Goal: Transaction & Acquisition: Purchase product/service

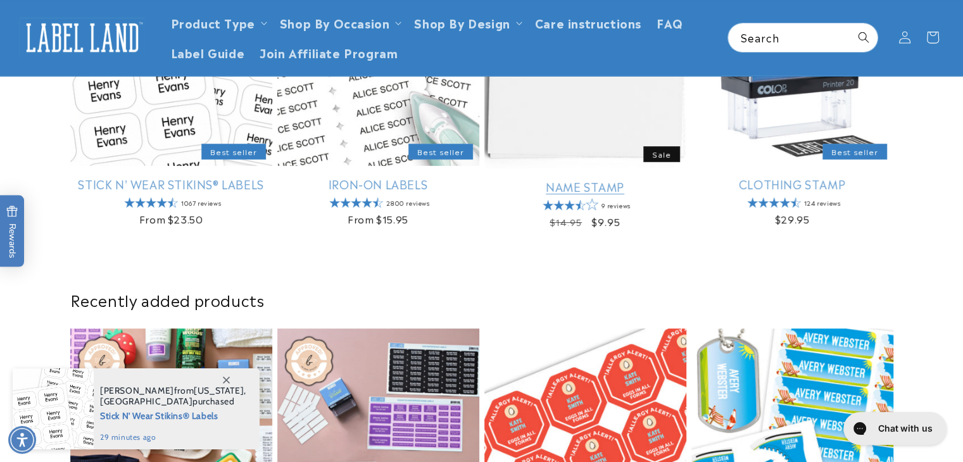
scroll to position [409, 0]
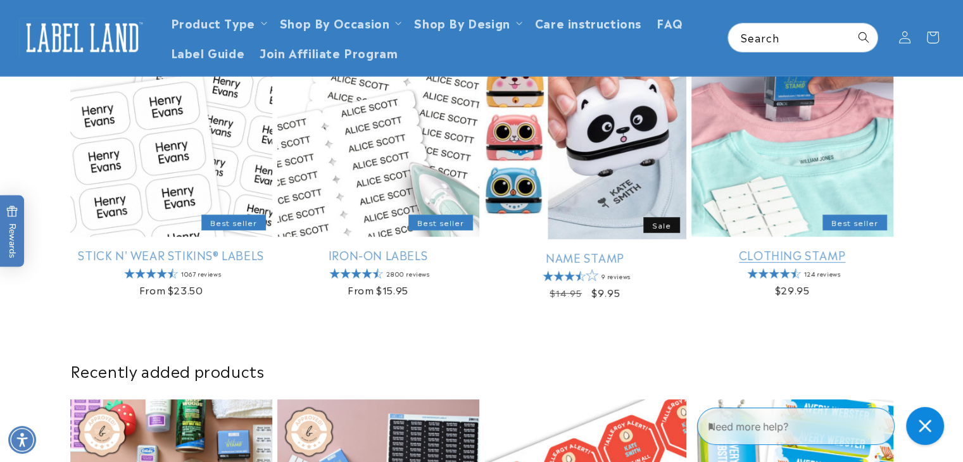
click at [762, 248] on link "Clothing Stamp" at bounding box center [792, 255] width 202 height 15
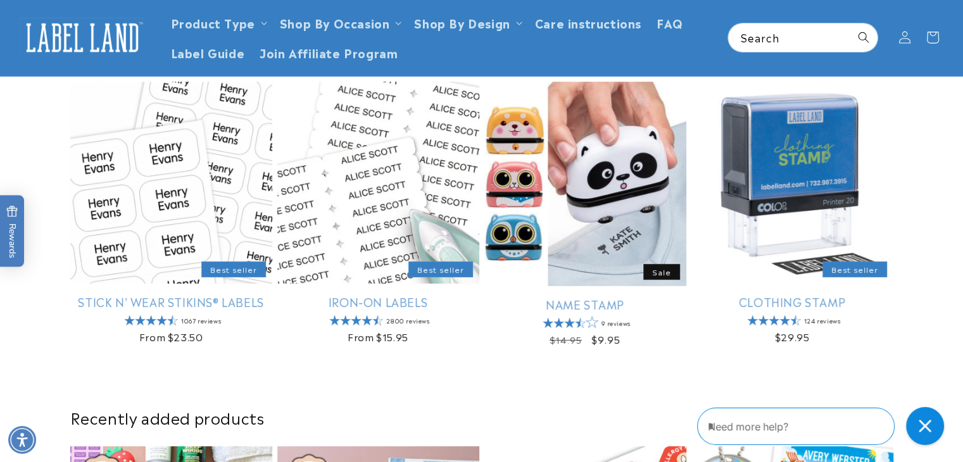
scroll to position [362, 0]
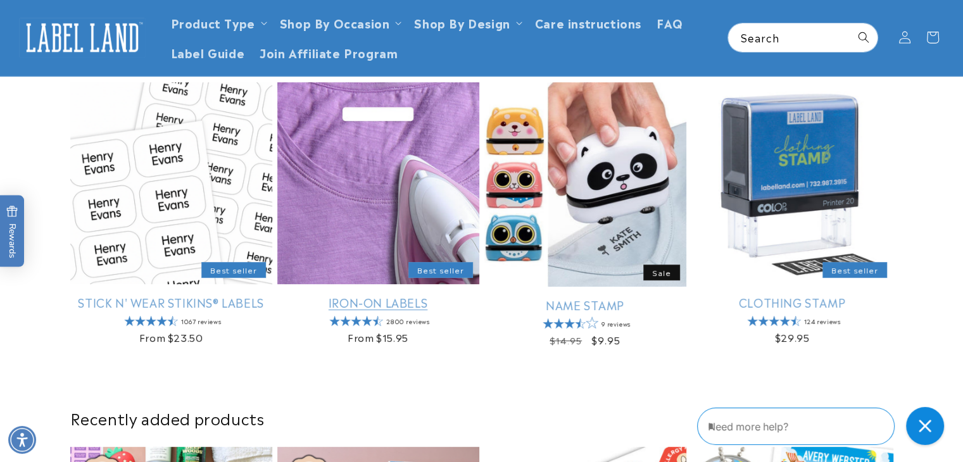
click at [374, 300] on link "Iron-On Labels" at bounding box center [378, 302] width 202 height 15
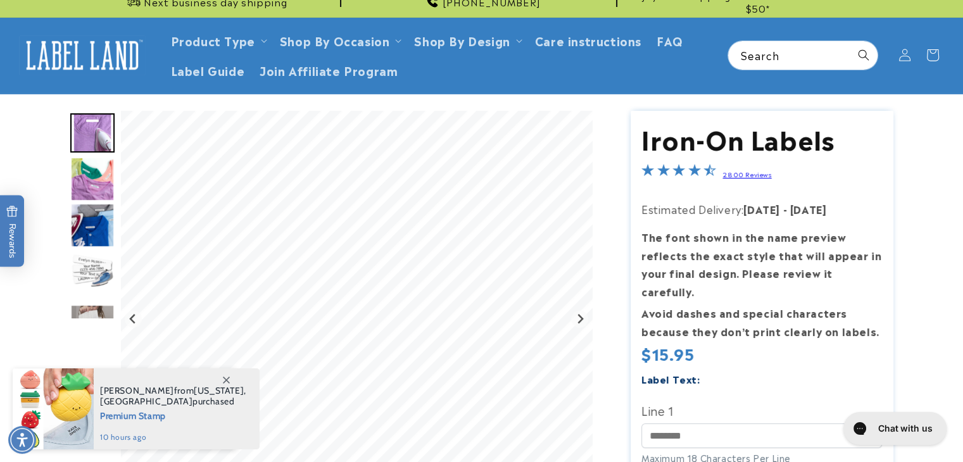
scroll to position [11, 0]
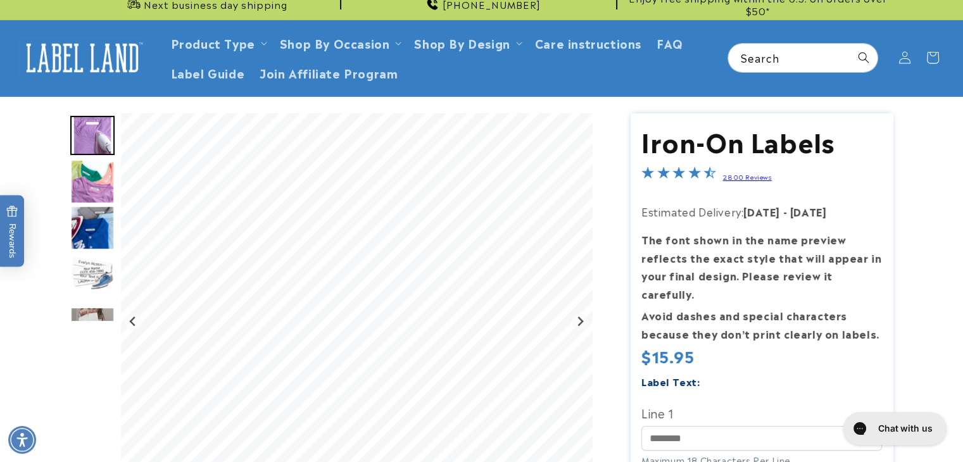
click at [91, 231] on img "Go to slide 3" at bounding box center [92, 228] width 44 height 44
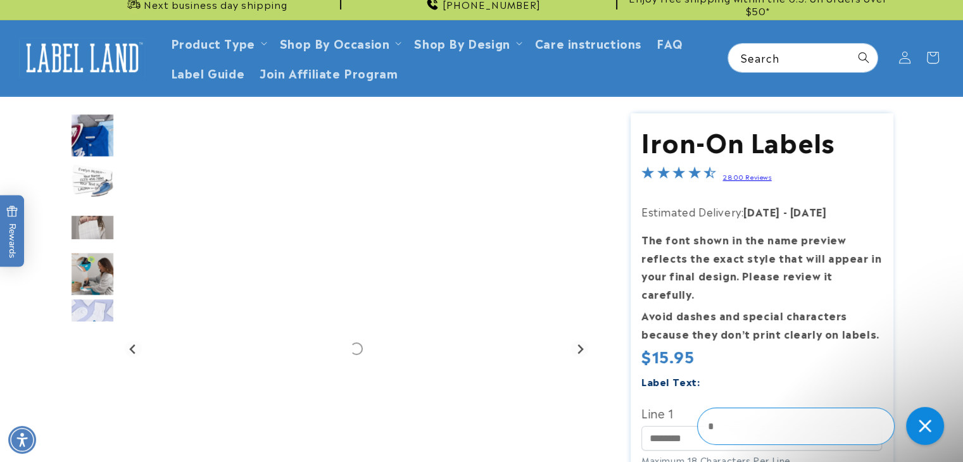
scroll to position [0, 0]
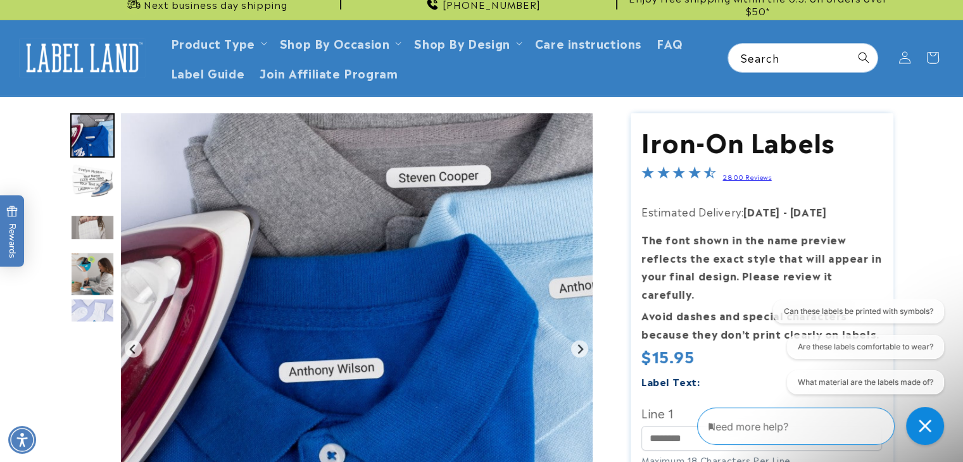
click at [91, 273] on img "Go to slide 6" at bounding box center [92, 274] width 44 height 44
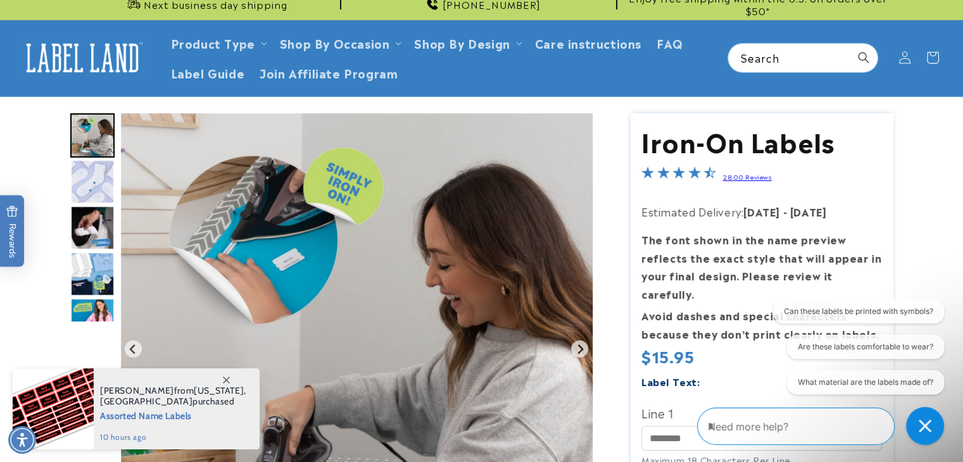
click at [100, 170] on img "Go to slide 7" at bounding box center [92, 182] width 44 height 44
